Goal: Navigation & Orientation: Find specific page/section

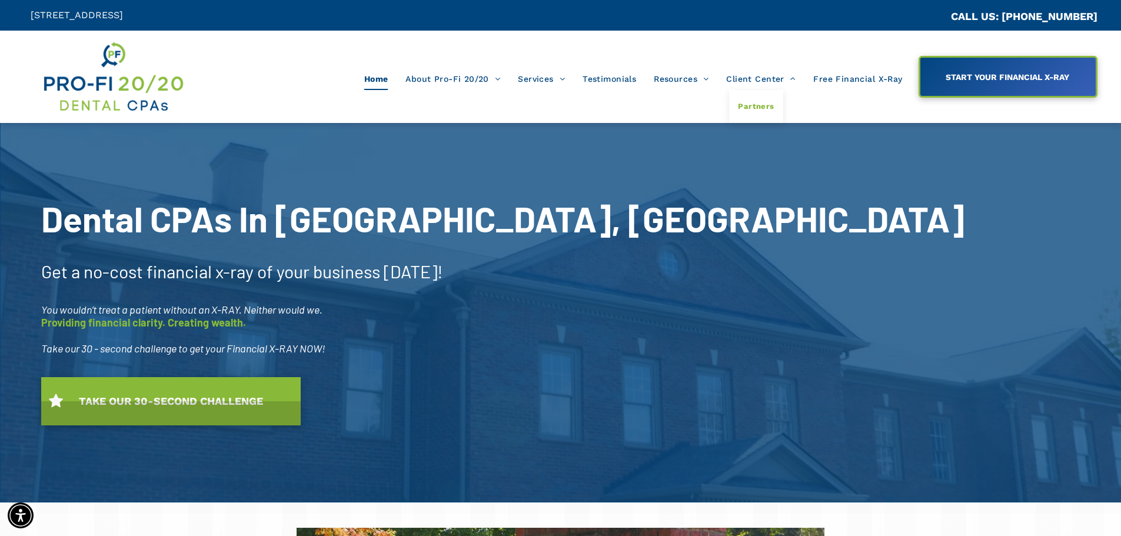
click at [752, 107] on span "Partners" at bounding box center [756, 106] width 36 height 15
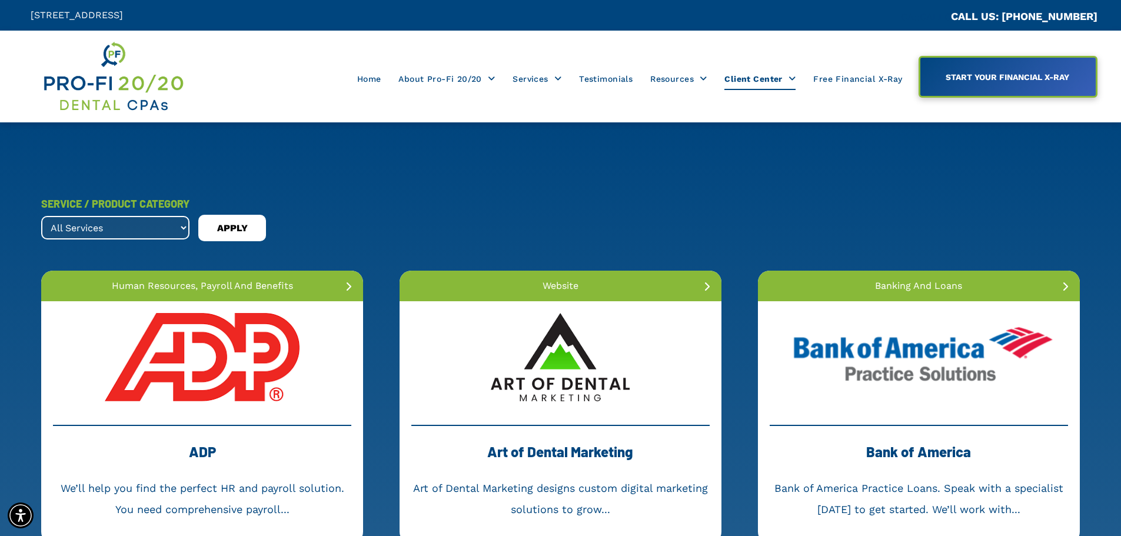
click at [181, 223] on select "All Services banking and loans dental collections dental membership forensic ac…" at bounding box center [115, 228] width 148 height 24
select select ".banking-and-loans"
click at [41, 216] on select "All Services banking and loans dental collections dental membership forensic ac…" at bounding box center [115, 228] width 148 height 24
click at [225, 237] on span "APPLY" at bounding box center [232, 228] width 31 height 19
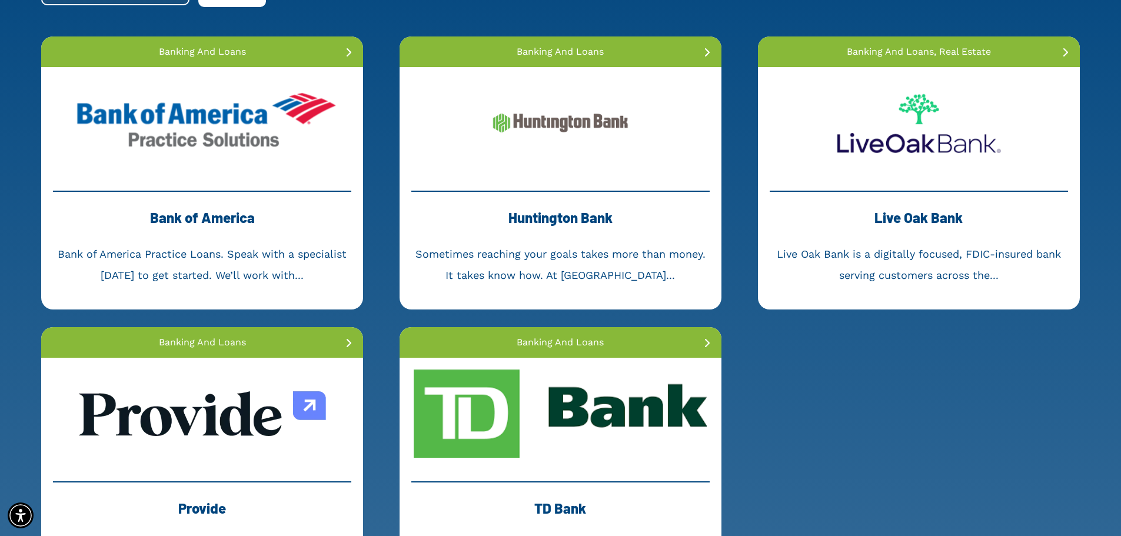
scroll to position [235, 0]
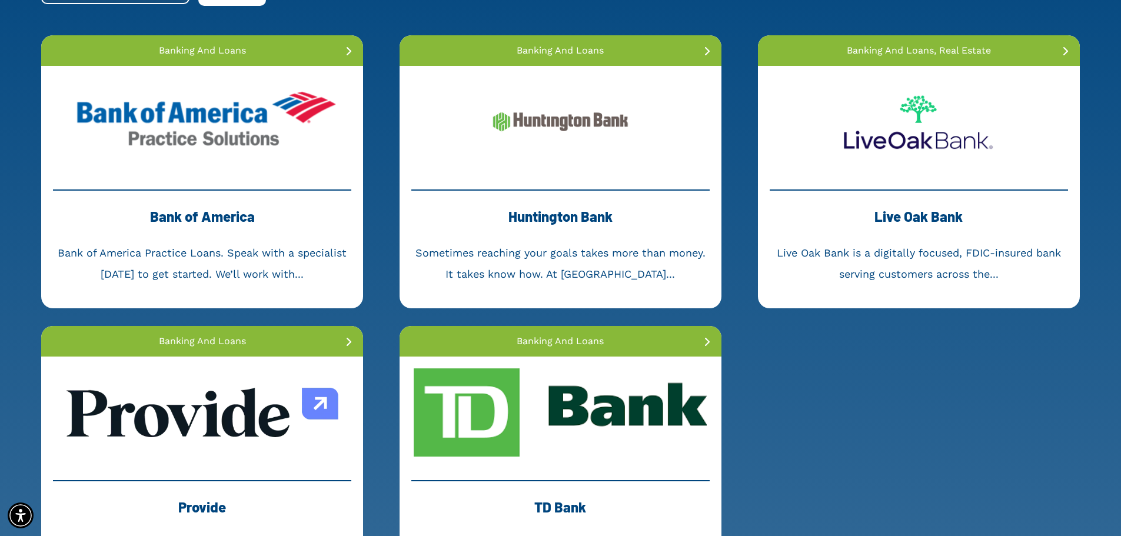
click at [244, 412] on link at bounding box center [202, 412] width 322 height 112
